Goal: Transaction & Acquisition: Download file/media

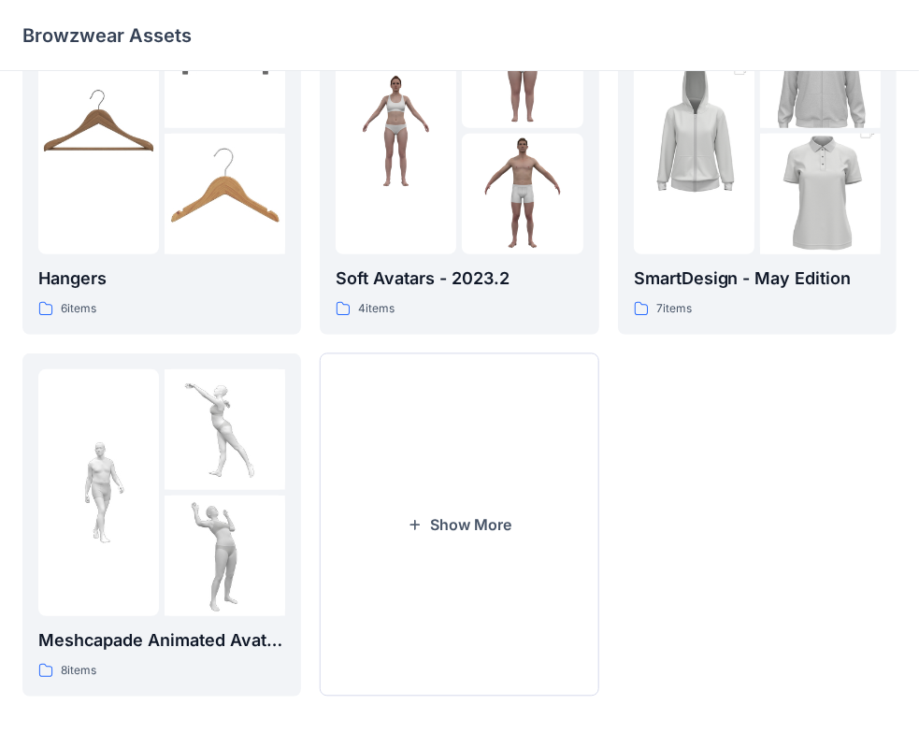
scroll to position [464, 0]
click at [476, 506] on button "Show More" at bounding box center [459, 524] width 279 height 343
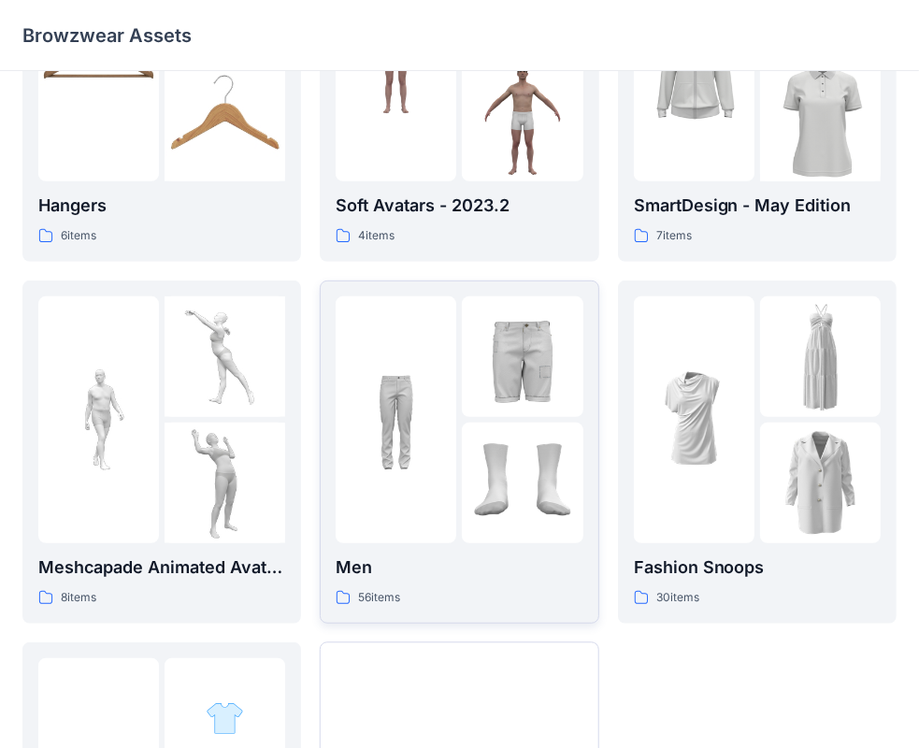
scroll to position [557, 0]
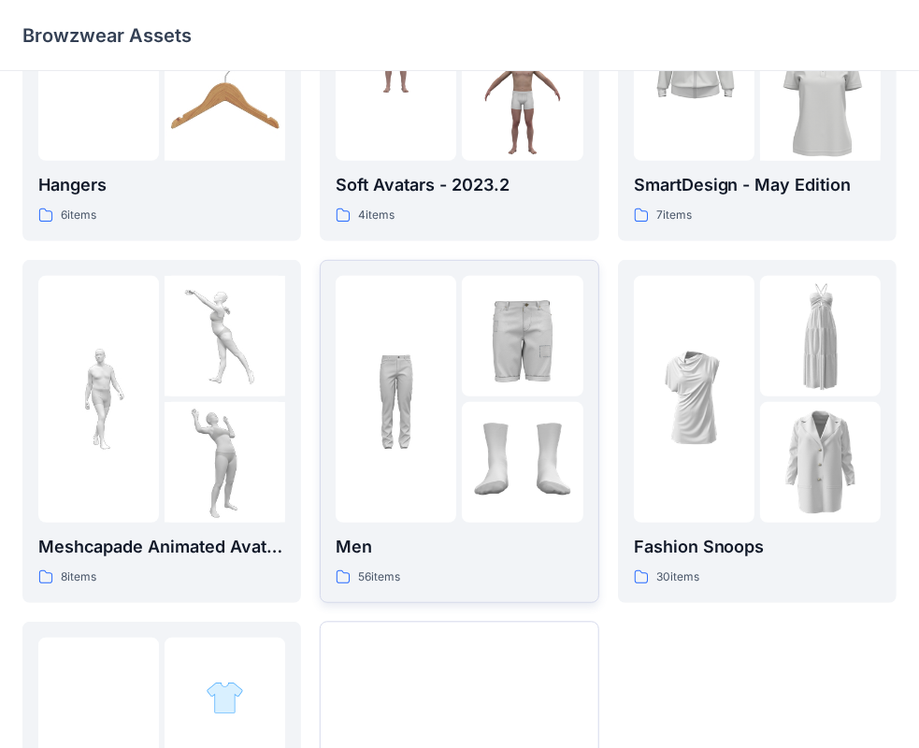
click at [433, 487] on div at bounding box center [396, 399] width 121 height 247
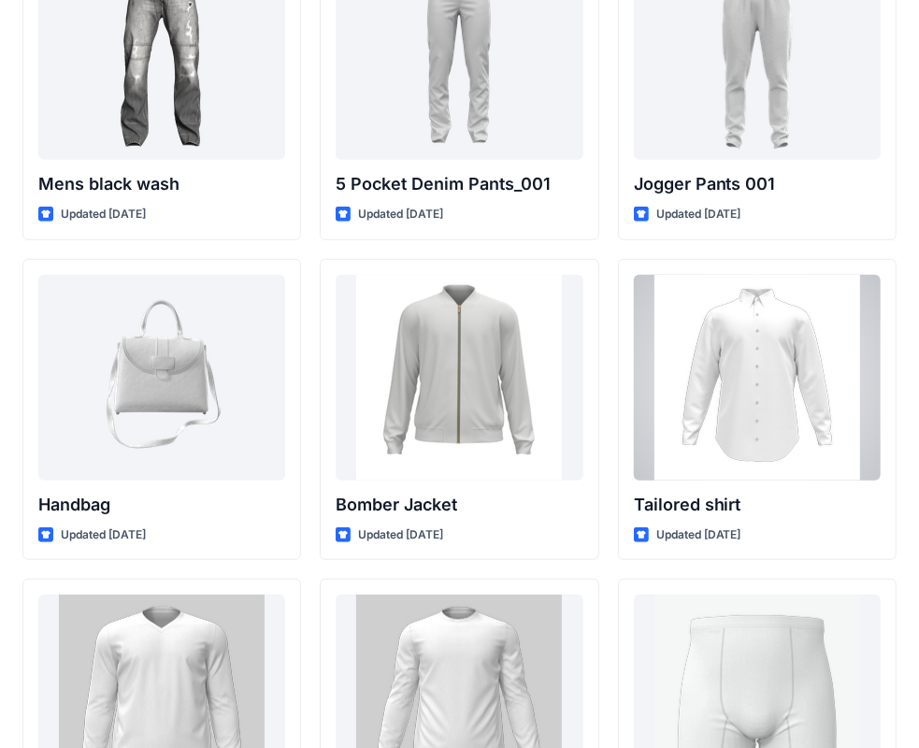
scroll to position [789, 0]
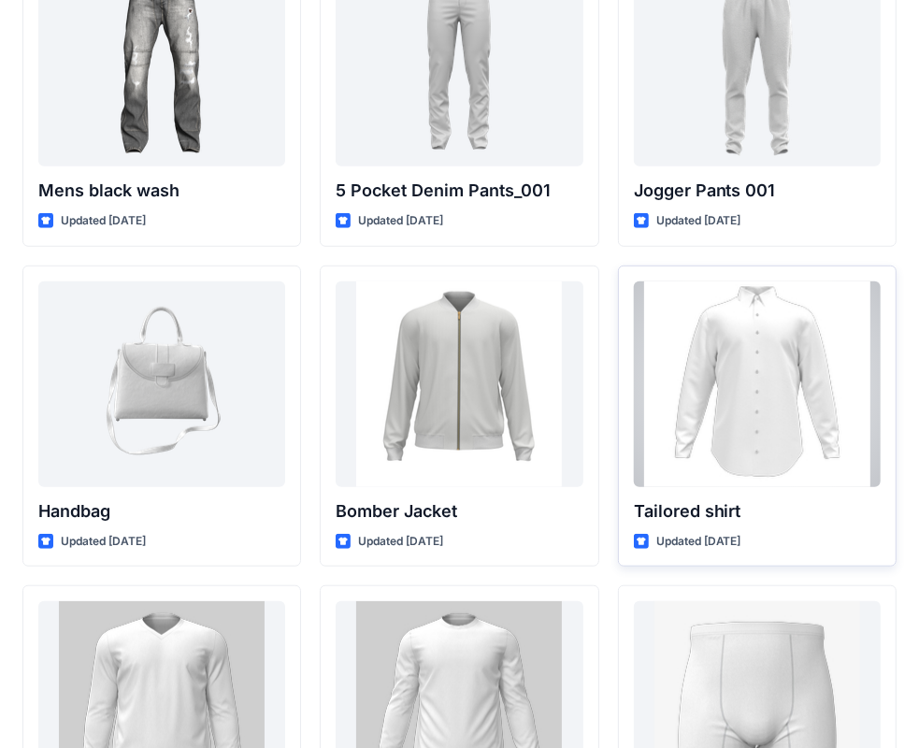
click at [729, 432] on div at bounding box center [757, 384] width 247 height 206
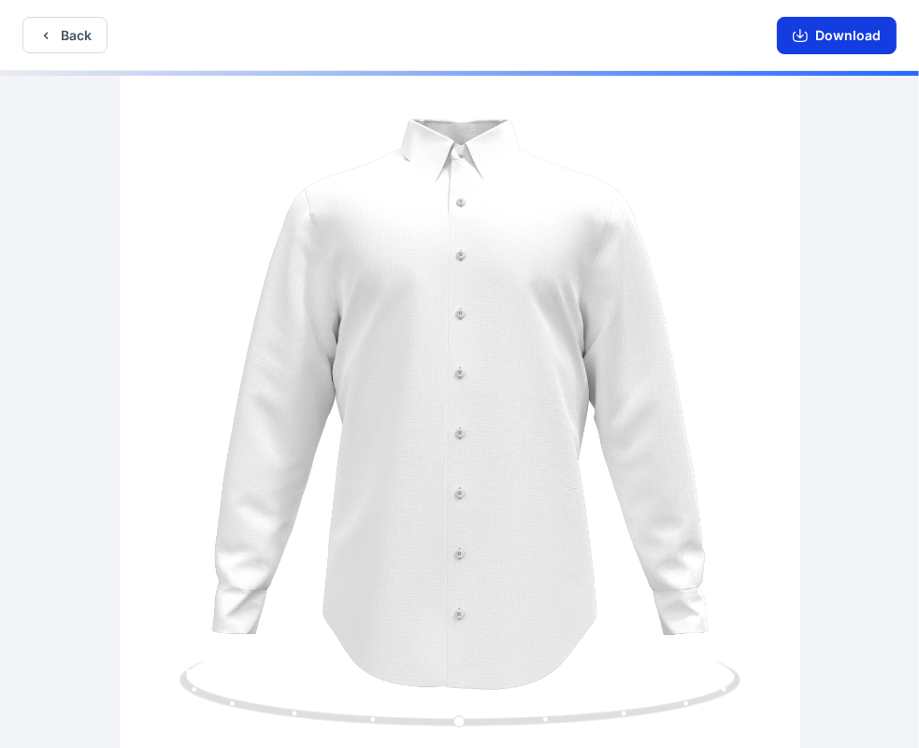
click at [839, 28] on button "Download" at bounding box center [837, 35] width 120 height 37
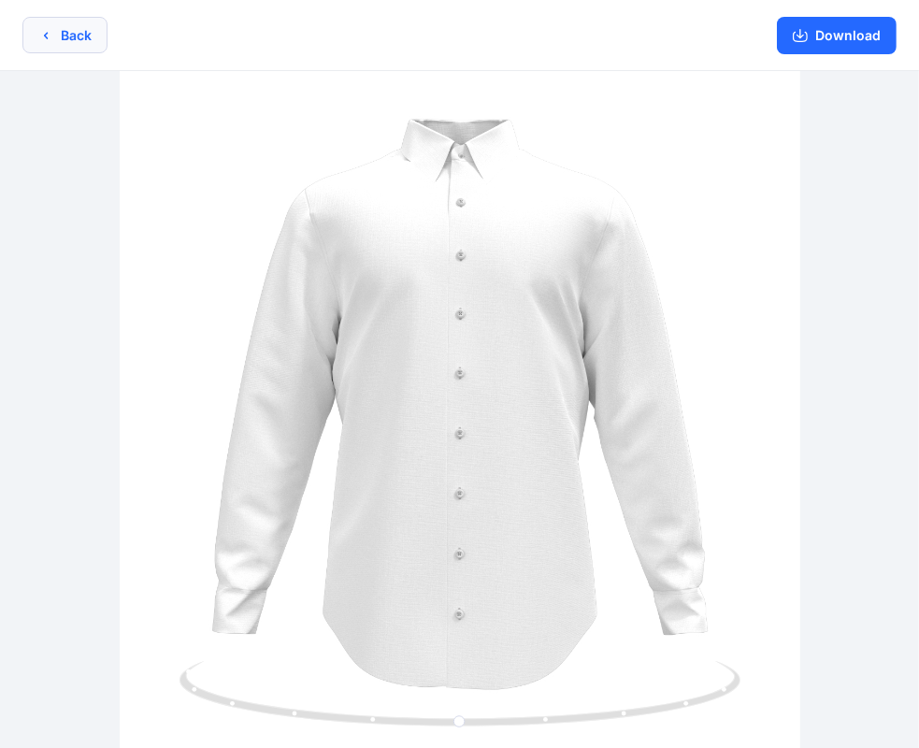
click at [41, 37] on icon "button" at bounding box center [45, 35] width 15 height 15
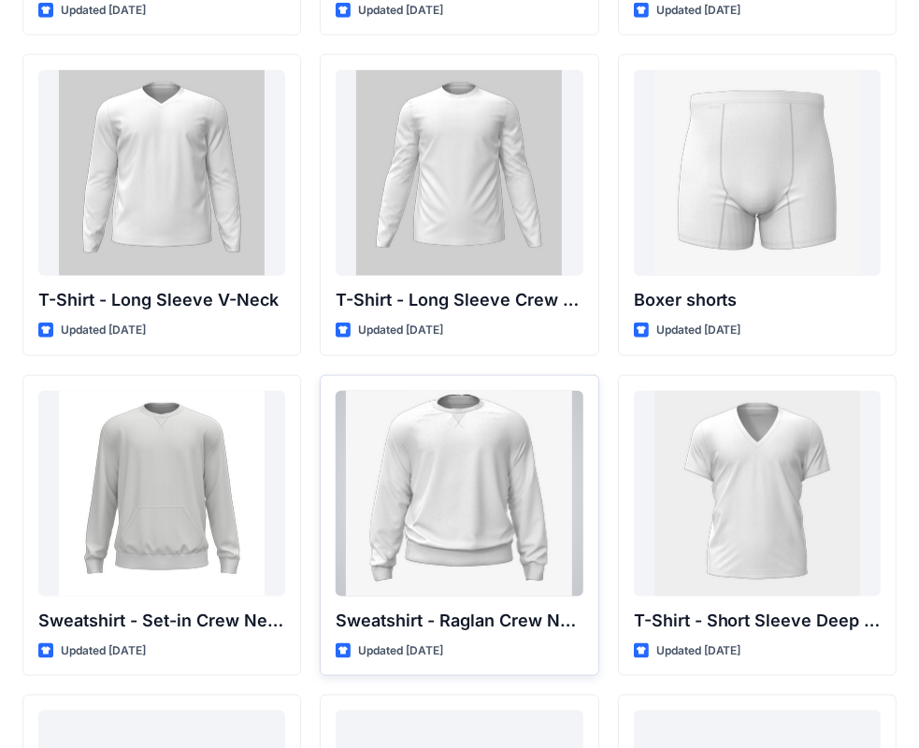
scroll to position [1350, 0]
